Goal: Information Seeking & Learning: Learn about a topic

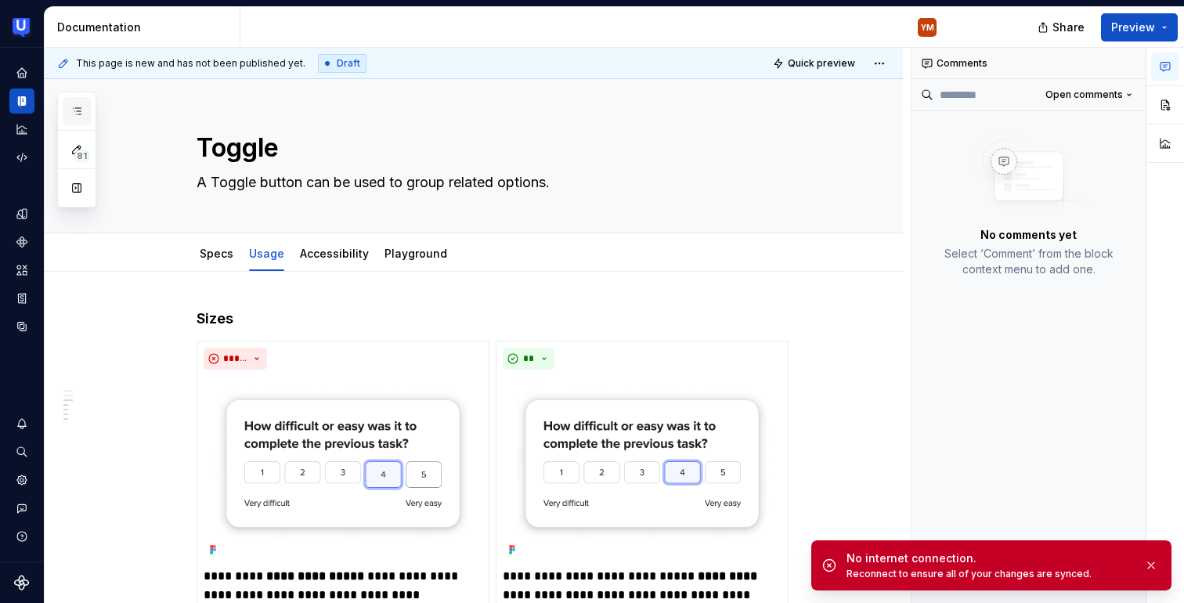
scroll to position [841, 0]
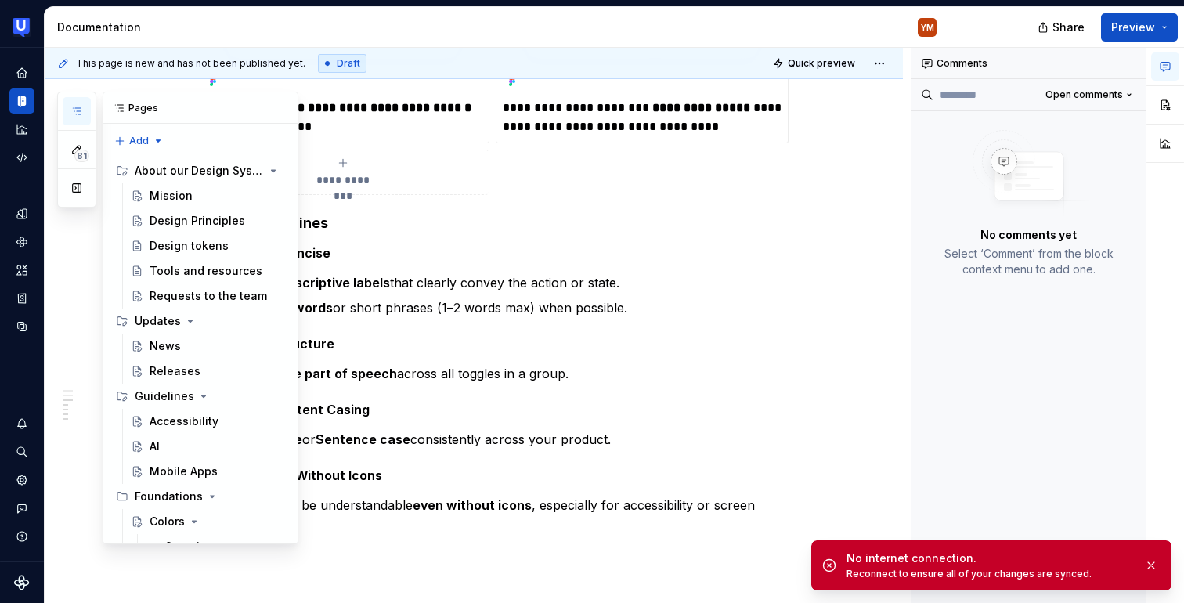
click at [69, 110] on button "button" at bounding box center [77, 111] width 28 height 28
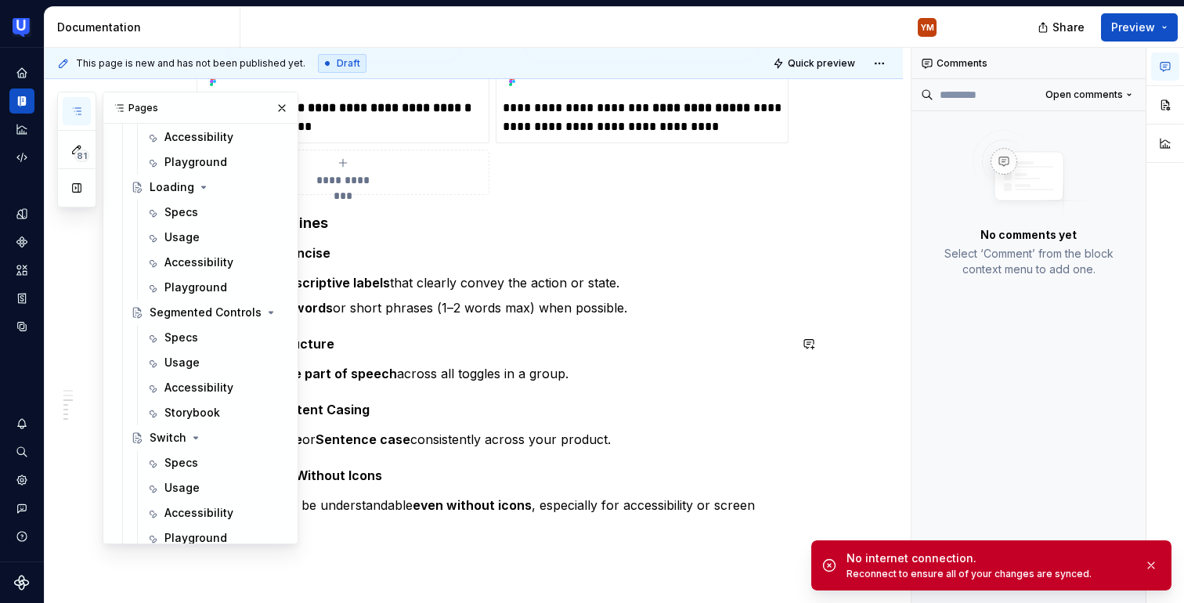
scroll to position [2399, 0]
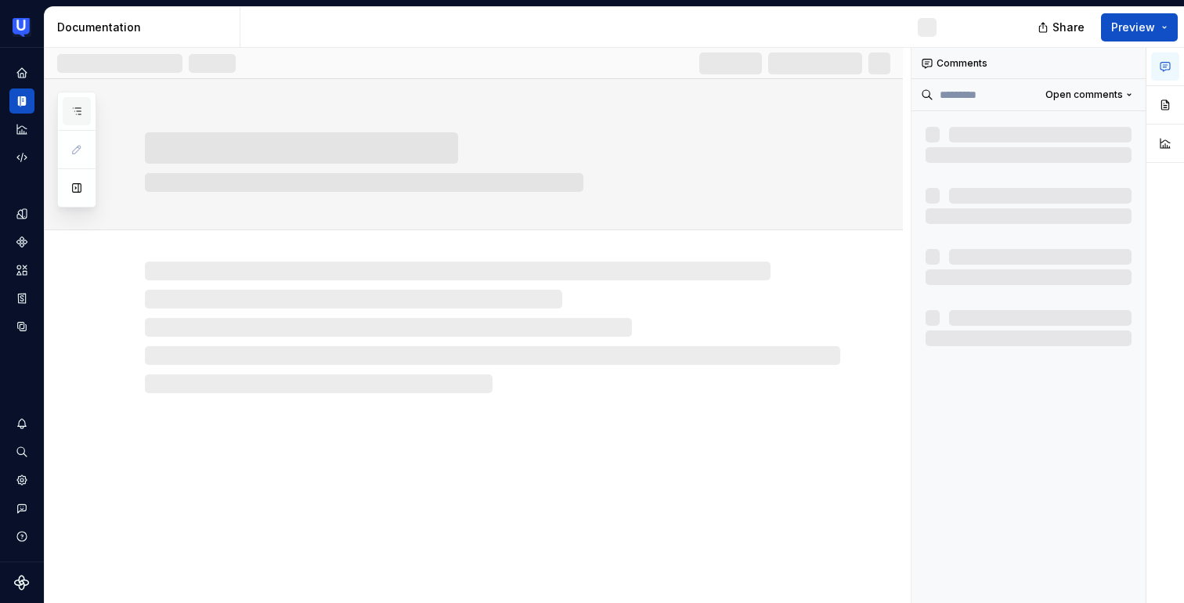
click at [80, 108] on icon "button" at bounding box center [76, 111] width 13 height 13
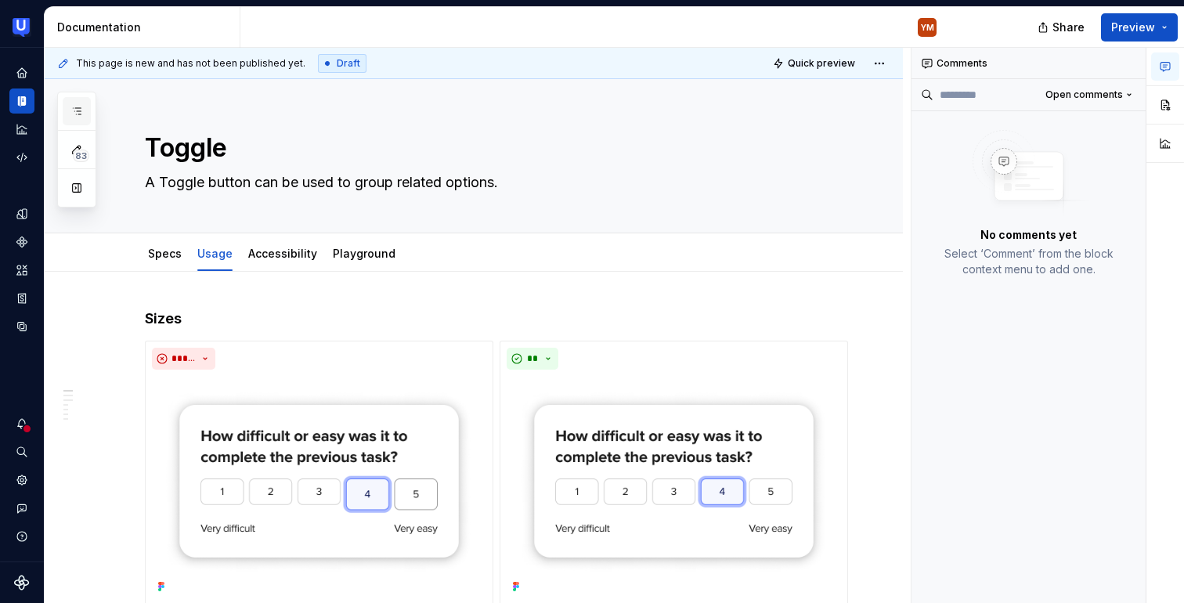
click at [78, 113] on icon "button" at bounding box center [76, 111] width 13 height 13
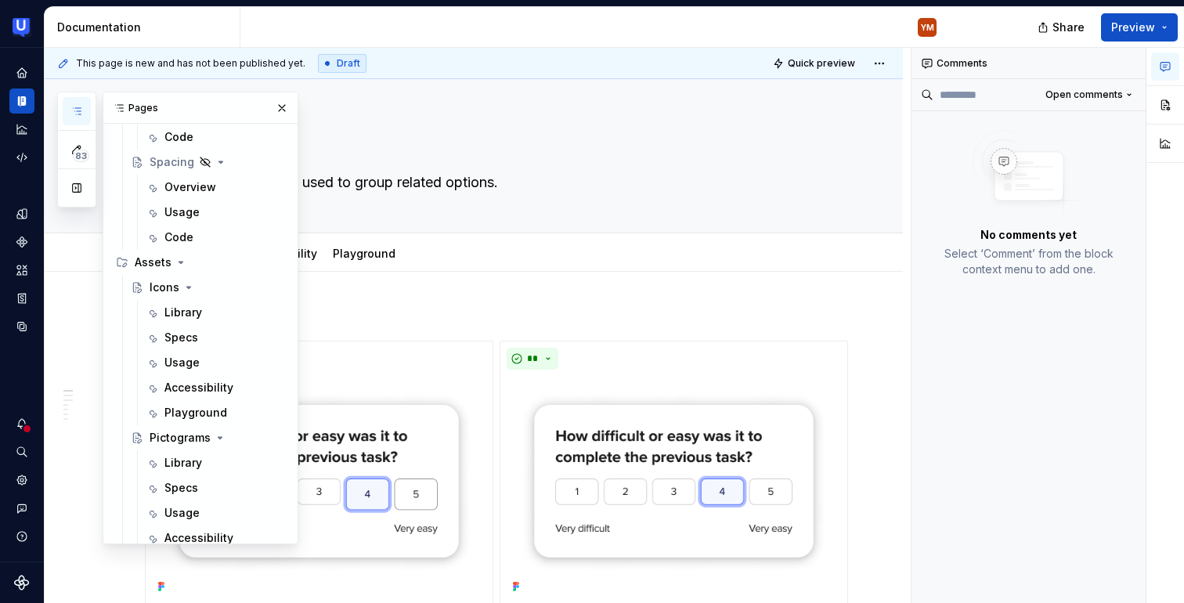
scroll to position [813, 0]
click at [178, 258] on icon "Page tree" at bounding box center [181, 260] width 13 height 13
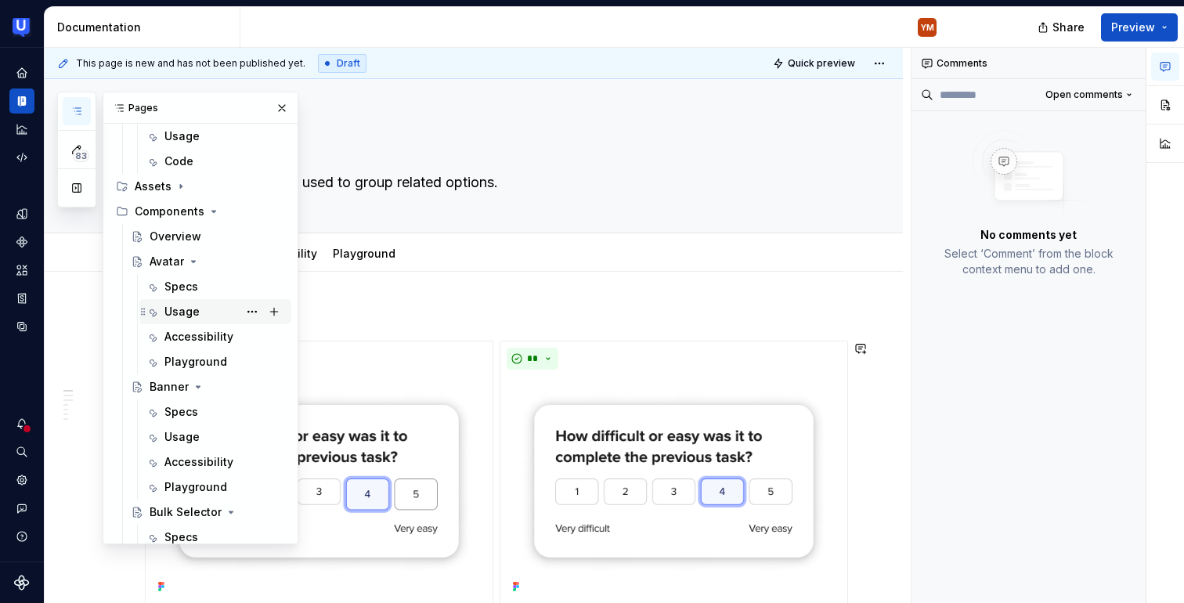
scroll to position [884, 0]
click at [196, 235] on div "Overview" at bounding box center [176, 239] width 52 height 16
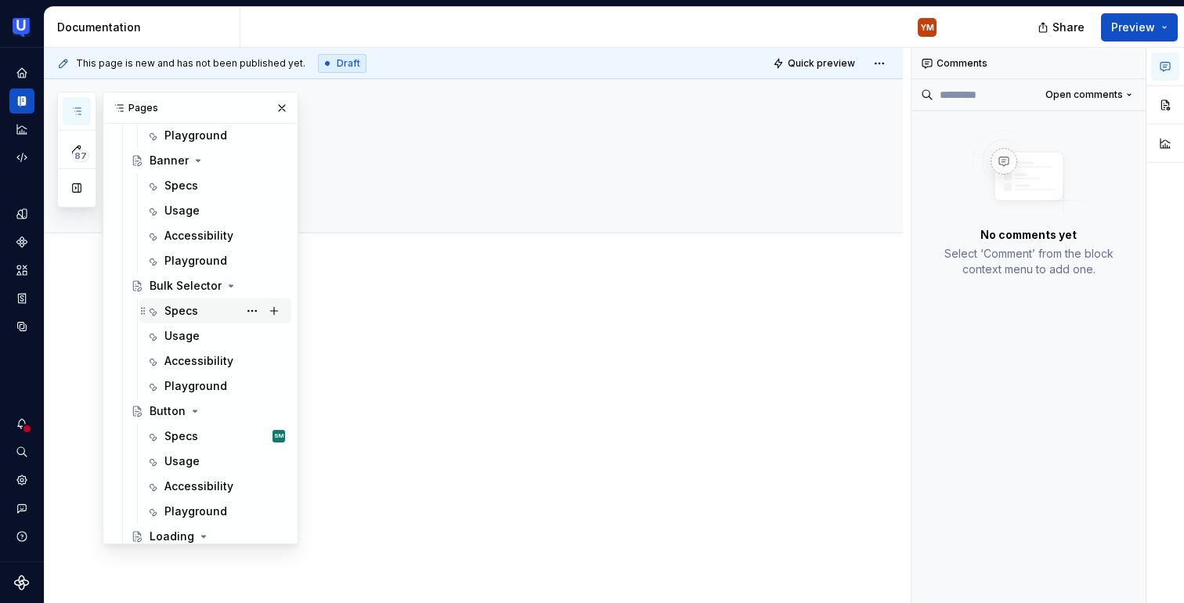
scroll to position [1179, 0]
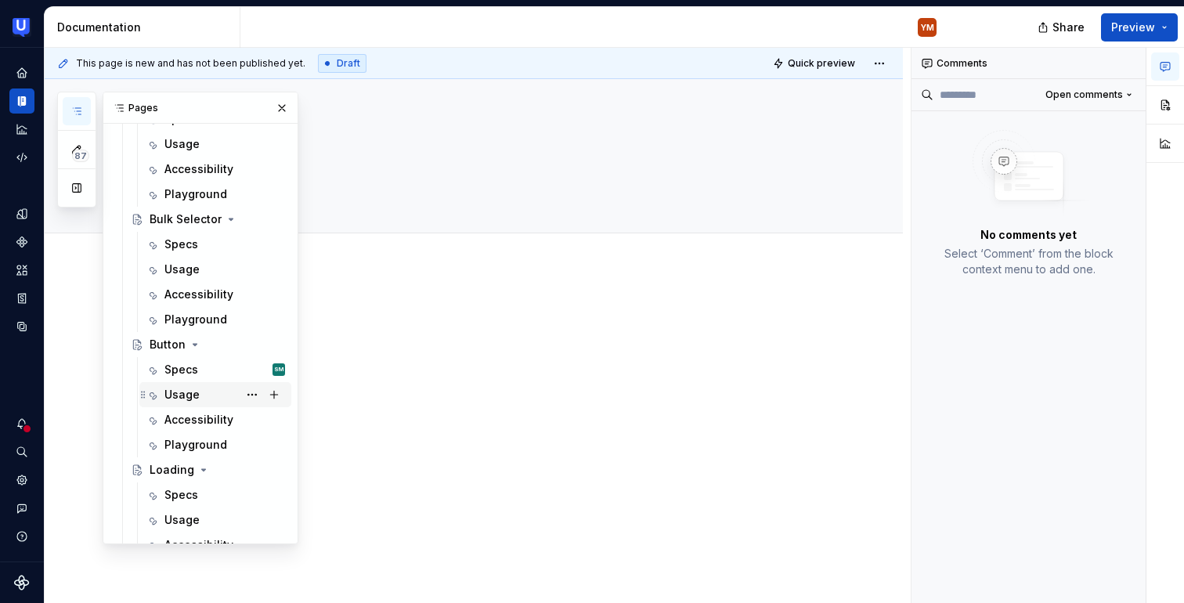
click at [192, 387] on div "Usage" at bounding box center [181, 395] width 35 height 16
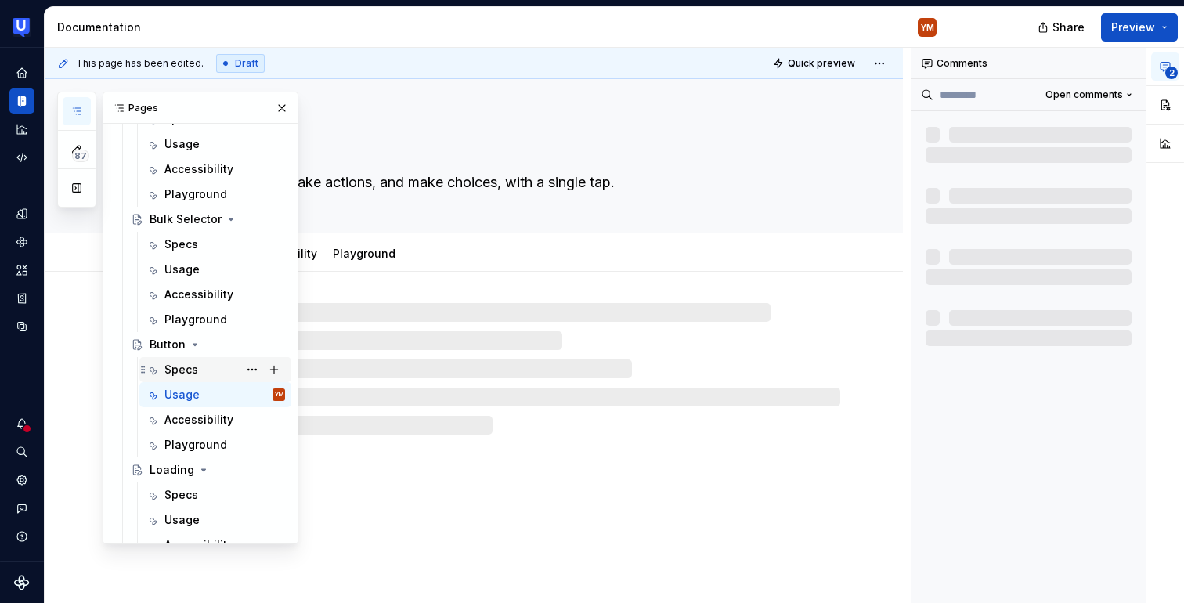
click at [200, 368] on div "Specs SM" at bounding box center [224, 370] width 121 height 22
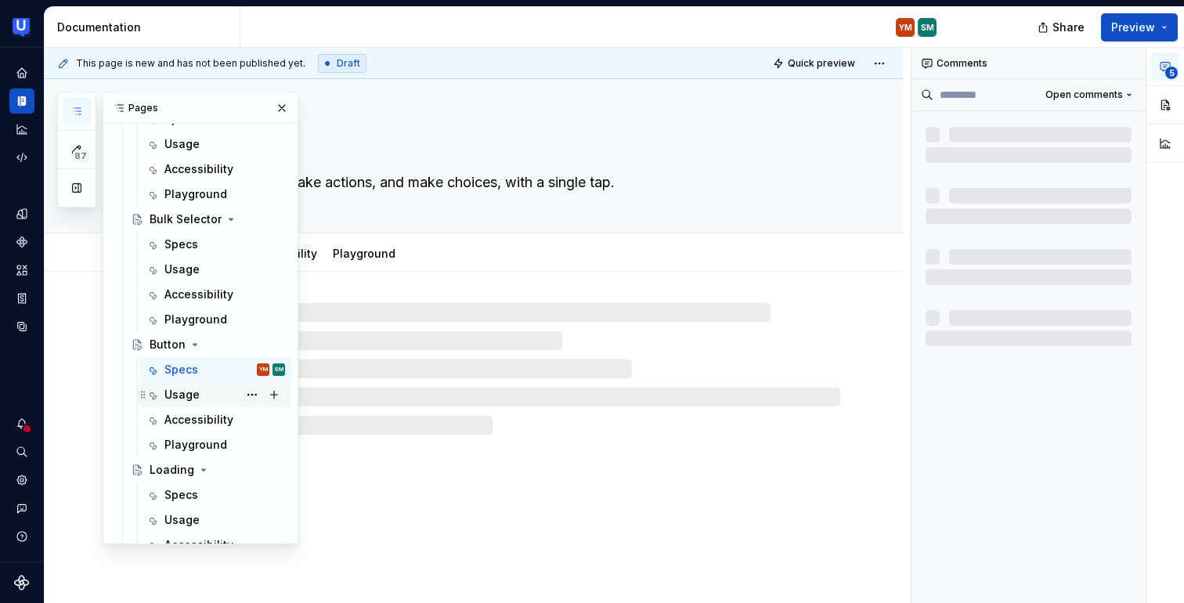
click at [197, 382] on div "Usage" at bounding box center [215, 394] width 152 height 25
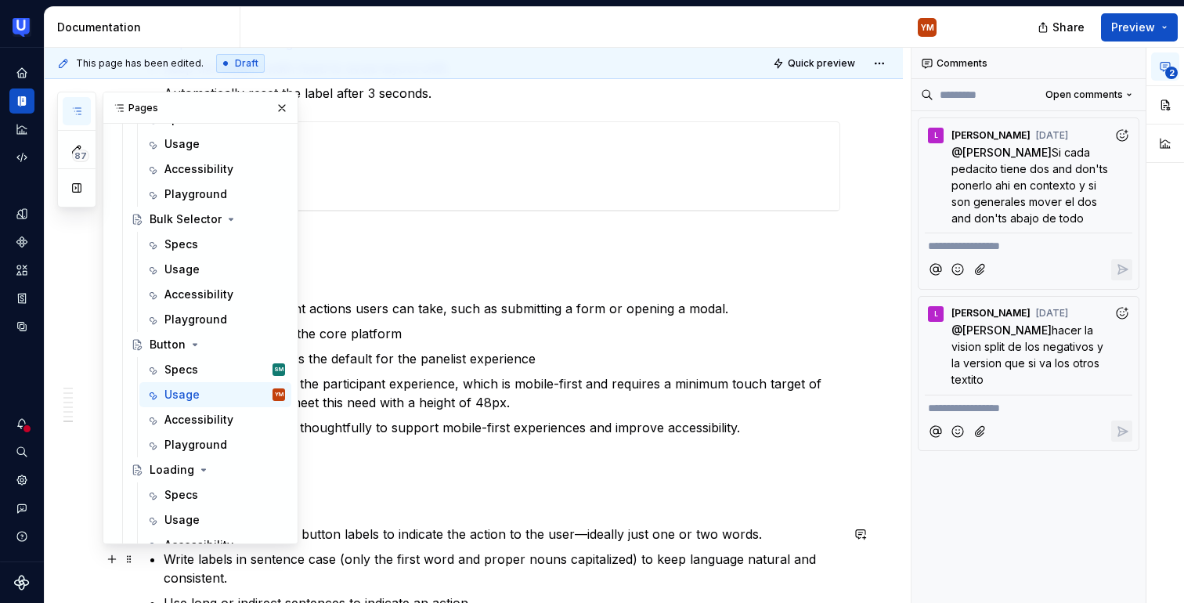
scroll to position [3705, 0]
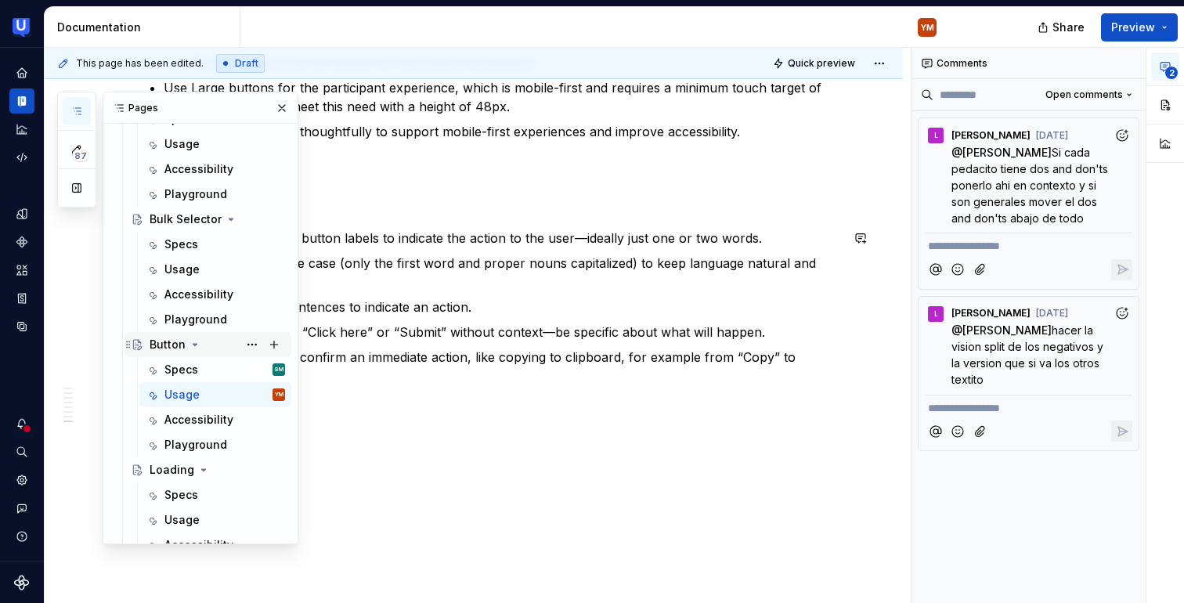
click at [180, 356] on div "Button" at bounding box center [208, 344] width 167 height 25
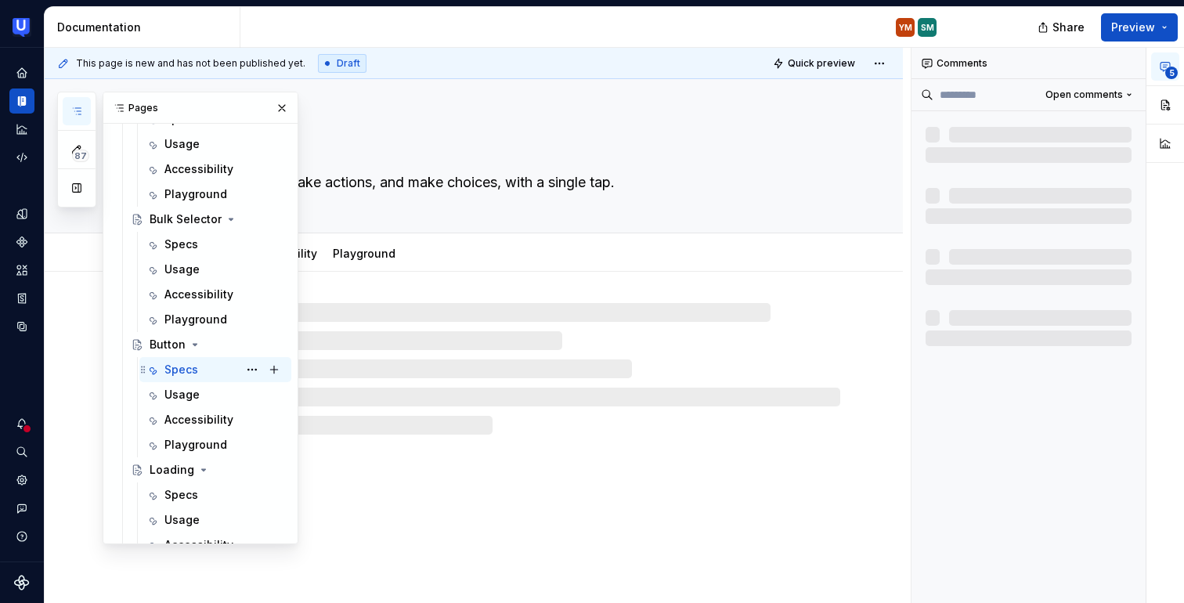
click at [179, 368] on div "Specs" at bounding box center [181, 370] width 34 height 16
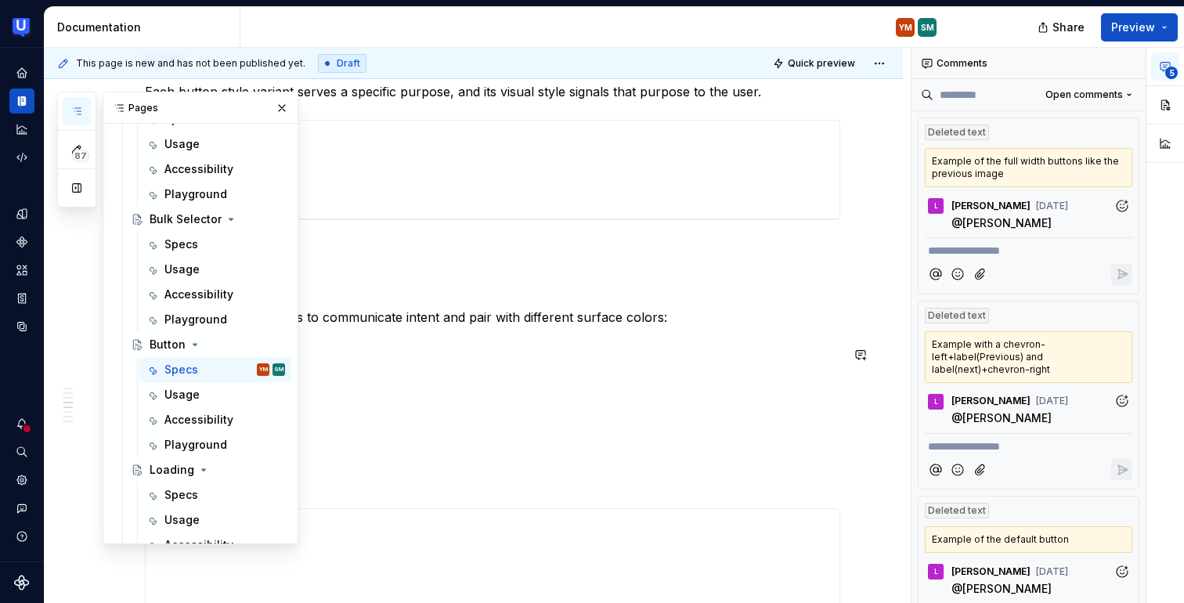
scroll to position [1032, 0]
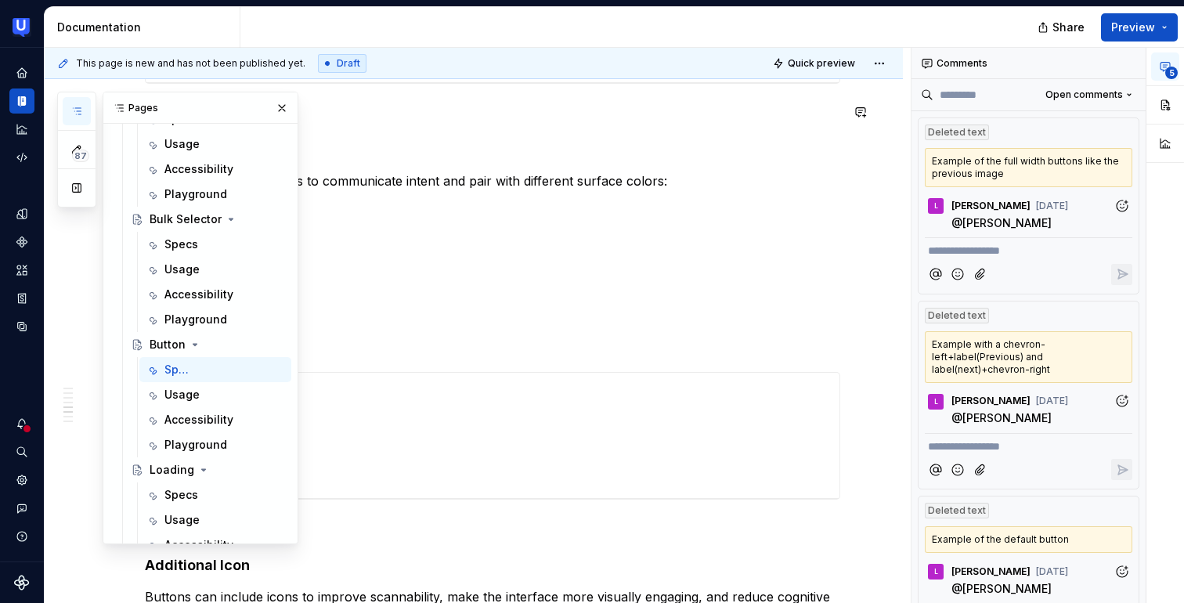
type textarea "*"
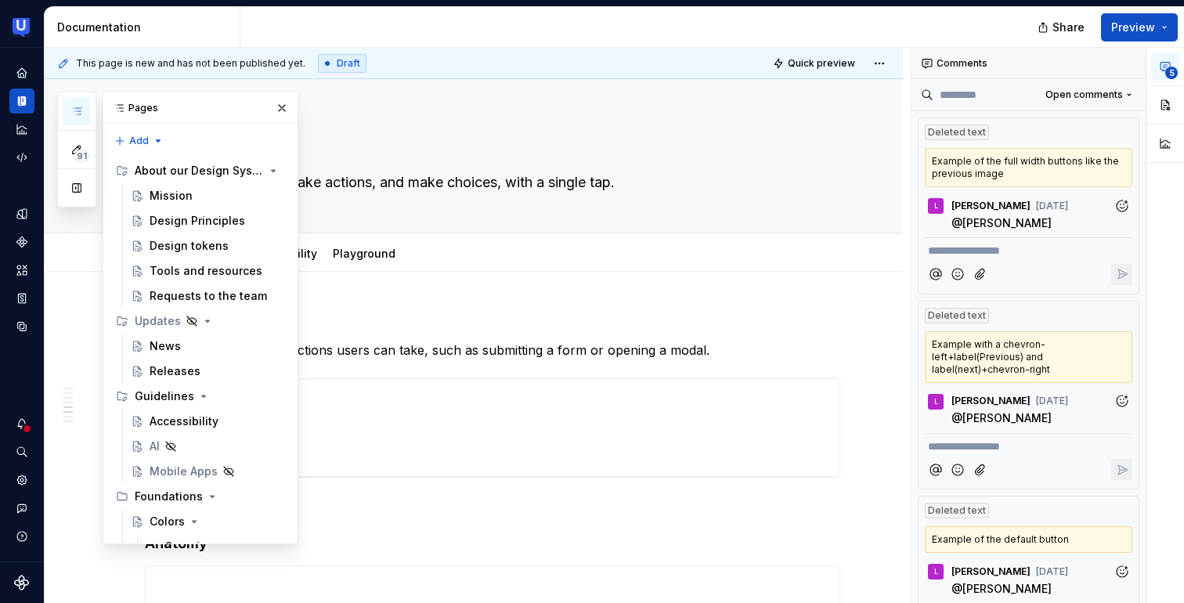
type textarea "*"
